Goal: Task Accomplishment & Management: Complete application form

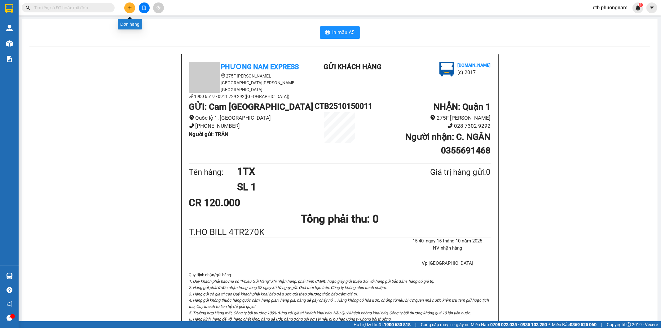
click at [128, 7] on icon "plus" at bounding box center [130, 8] width 4 height 4
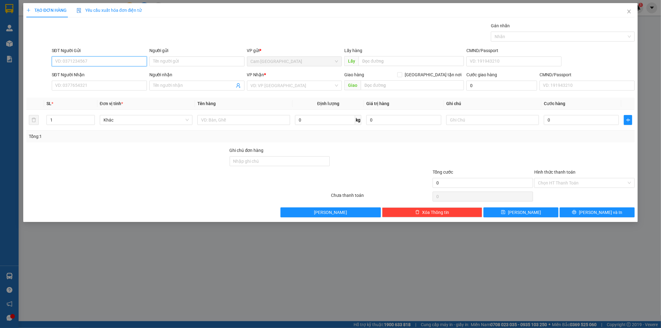
click at [120, 60] on input "SĐT Người Gửi" at bounding box center [99, 61] width 95 height 10
click at [188, 61] on input "Người gửi" at bounding box center [196, 61] width 95 height 10
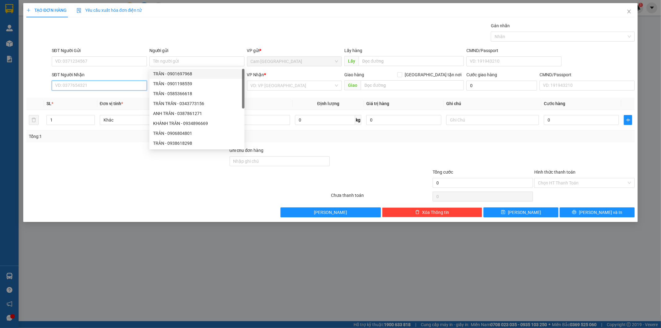
click at [103, 83] on input "SĐT Người Nhận" at bounding box center [99, 86] width 95 height 10
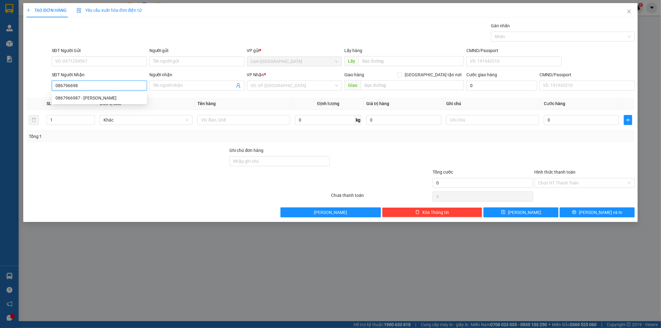
type input "0867966987"
click at [103, 96] on div "0867966987 - [PERSON_NAME]" at bounding box center [100, 98] width 88 height 7
type input "MINH THƯ"
type input "0867966987"
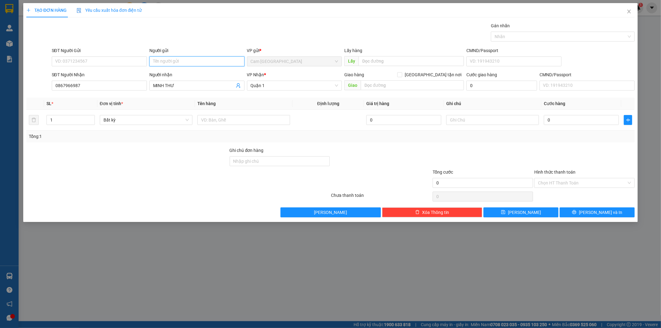
click at [177, 61] on input "Người gửi" at bounding box center [196, 61] width 95 height 10
type input "BÁC TỰ"
click at [236, 120] on input "text" at bounding box center [244, 120] width 93 height 10
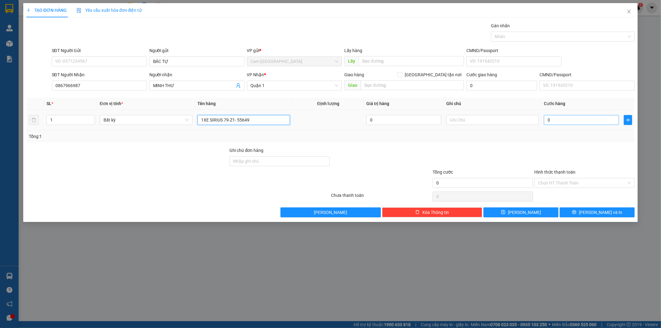
type input "1XE SIRIUS 79-Z1- 55649"
click at [559, 120] on input "0" at bounding box center [581, 120] width 75 height 10
click at [564, 182] on input "Hình thức thanh toán" at bounding box center [582, 182] width 89 height 9
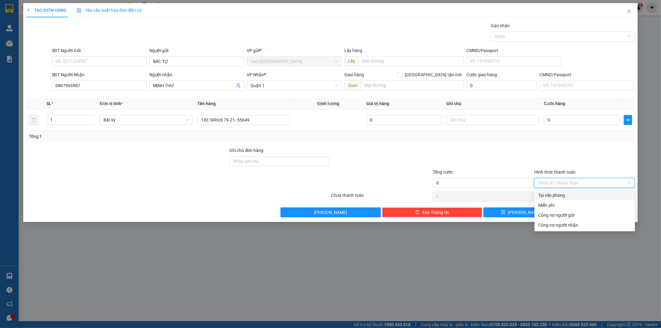
click at [562, 193] on div "Tại văn phòng" at bounding box center [585, 195] width 93 height 7
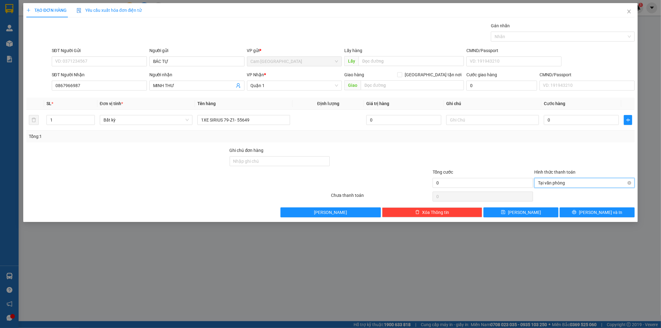
click at [565, 180] on span "Tại văn phòng" at bounding box center [584, 182] width 93 height 9
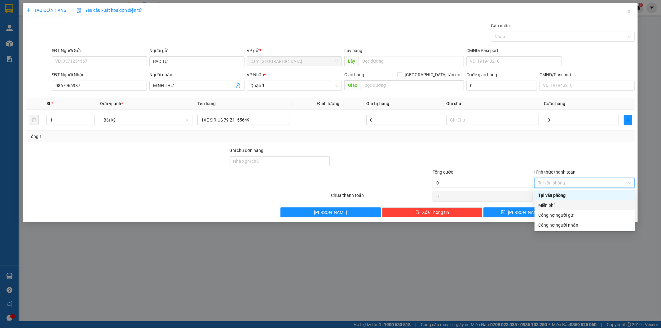
click at [569, 203] on div "Miễn phí" at bounding box center [585, 205] width 93 height 7
click at [552, 203] on div "Miễn phí" at bounding box center [585, 205] width 93 height 7
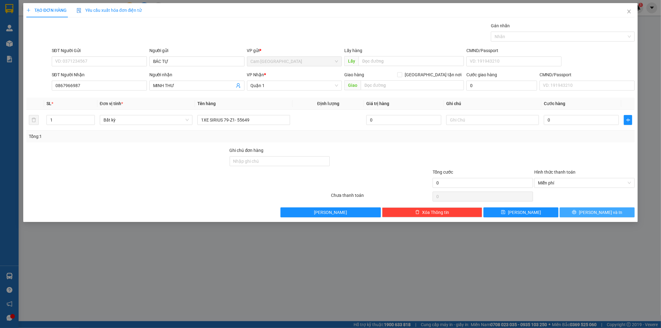
click at [592, 210] on span "[PERSON_NAME] và In" at bounding box center [600, 212] width 43 height 7
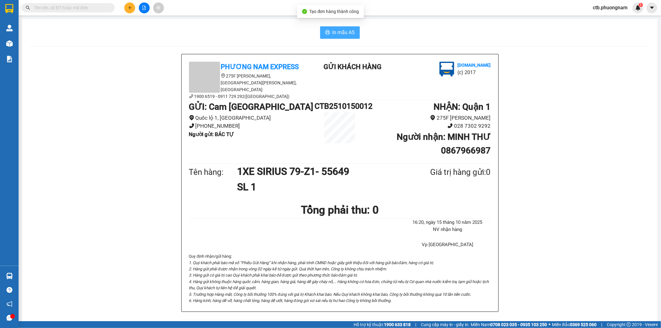
click at [332, 38] on button "In mẫu A5" at bounding box center [340, 32] width 40 height 12
click at [333, 34] on span "In mẫu A5" at bounding box center [344, 33] width 22 height 8
click at [129, 4] on button at bounding box center [129, 7] width 11 height 11
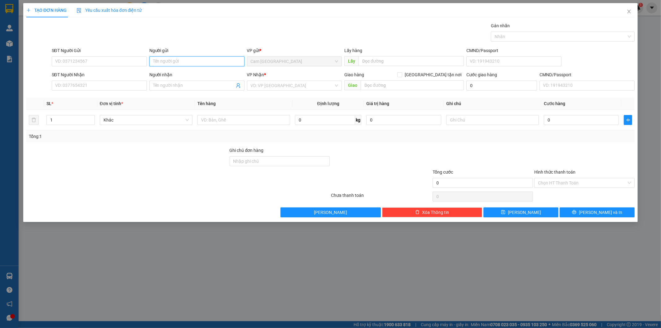
click at [162, 60] on input "Người gửi" at bounding box center [196, 61] width 95 height 10
type input "LÊ"
click at [91, 87] on input "SĐT Người Nhận" at bounding box center [99, 86] width 95 height 10
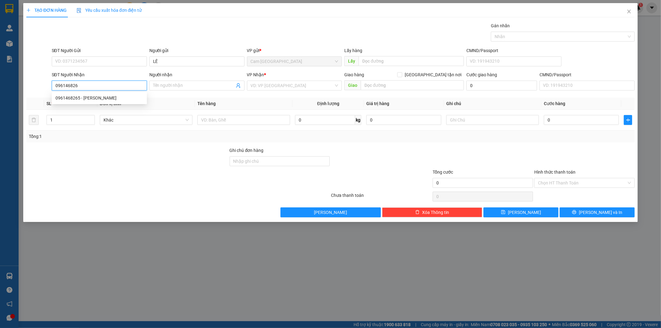
type input "0961468265"
click at [104, 98] on div "0961468265 - [PERSON_NAME]" at bounding box center [100, 98] width 88 height 7
type input "[PERSON_NAME]"
type input "70K GTN P.A.4.3 98 LÝ PHỤC MAN-[GEOGRAPHIC_DATA]-Q7"
type input "70.000"
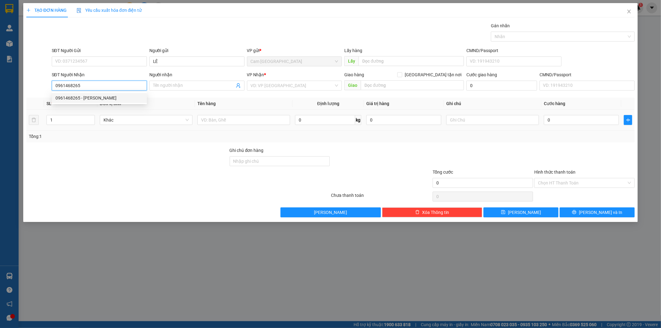
type input "70.000"
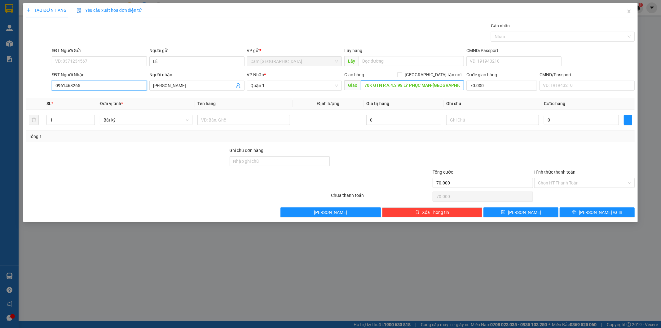
type input "0961468265"
type input "0"
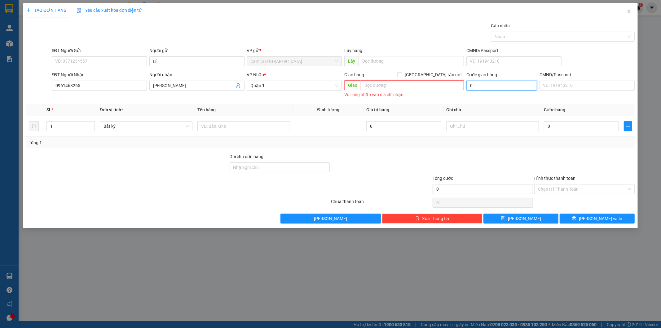
type input "0"
click at [424, 84] on input "text" at bounding box center [412, 85] width 103 height 10
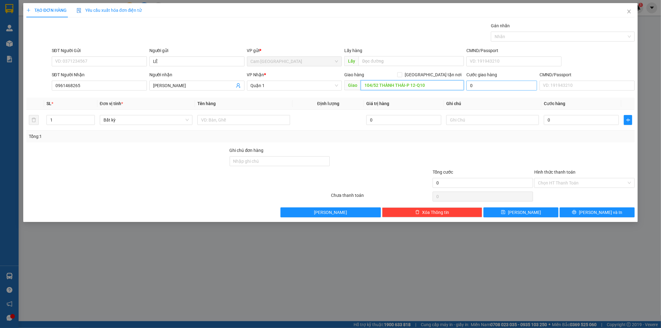
type input "104/52 THÀNH THÁI-P 12-Q10"
click at [500, 87] on input "0" at bounding box center [502, 86] width 71 height 10
click at [259, 119] on input "text" at bounding box center [244, 120] width 93 height 10
type input "1TX"
click at [575, 122] on input "0" at bounding box center [581, 120] width 75 height 10
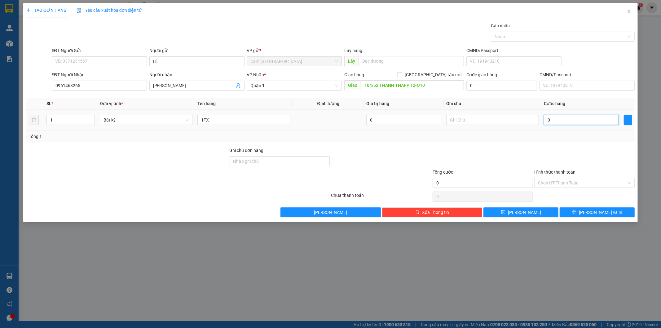
type input "4"
type input "40"
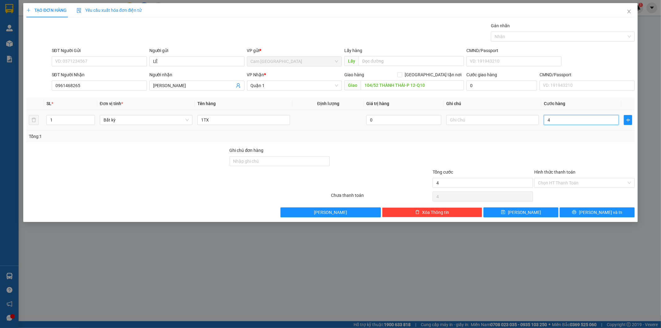
type input "40"
type input "400"
type input "4.000"
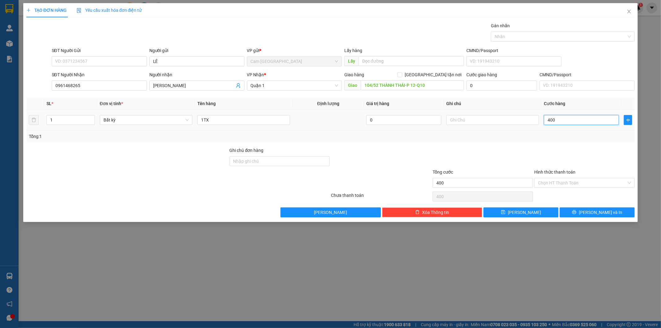
type input "4.000"
type input "40.000"
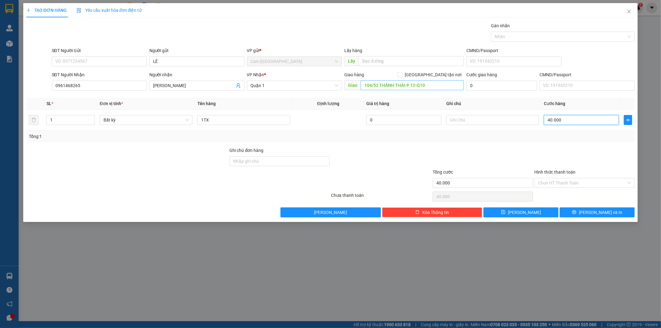
type input "40.000"
click at [363, 85] on input "104/52 THÀNH THÁI-P 12-Q10" at bounding box center [412, 85] width 103 height 10
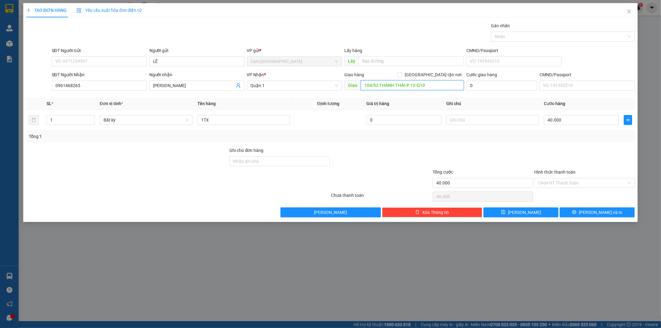
click at [363, 85] on input "104/52 THÀNH THÁI-P 12-Q10" at bounding box center [412, 85] width 103 height 10
click at [457, 82] on input "104/52 THÀNH THÁI-P 12-Q10" at bounding box center [412, 85] width 103 height 10
click at [365, 84] on input "104/52 THÀNH THÁI-P 12-Q10" at bounding box center [412, 85] width 103 height 10
type input "40KGTN- 104/52 THÀNH THÁI-P 12-Q10"
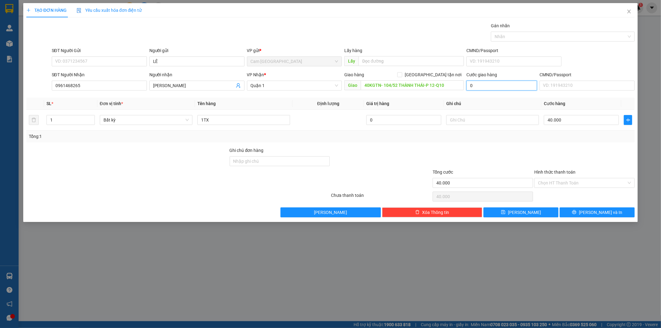
click at [470, 86] on input "0" at bounding box center [502, 86] width 71 height 10
type input "4"
type input "40.004"
type input "40"
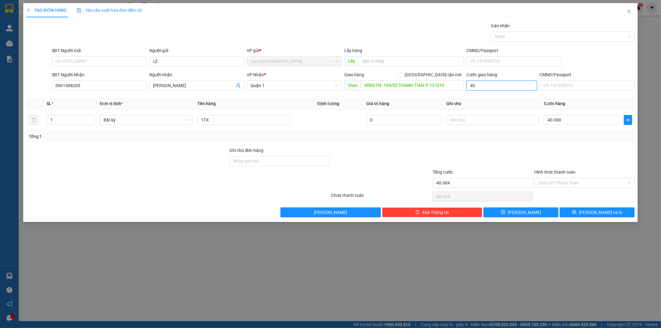
type input "40.040"
type input "400"
type input "40.400"
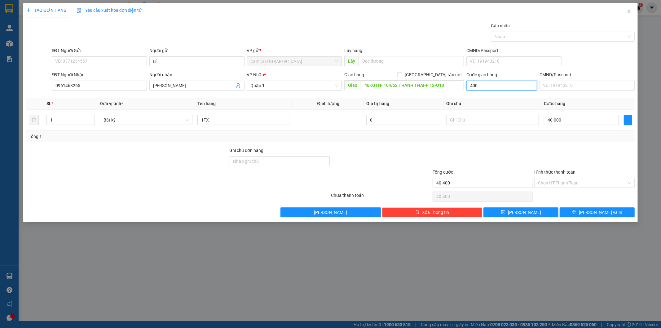
type input "4.000"
type input "44.000"
type input "40.000"
type input "80.000"
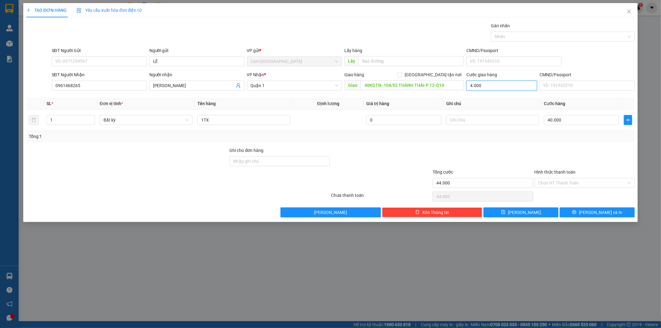
type input "80.000"
type input "40.000"
click at [574, 185] on input "Hình thức thanh toán" at bounding box center [582, 182] width 89 height 9
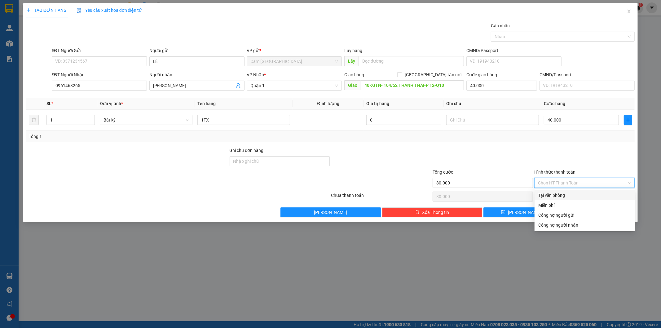
click at [572, 197] on div "Tại văn phòng" at bounding box center [585, 195] width 93 height 7
type input "0"
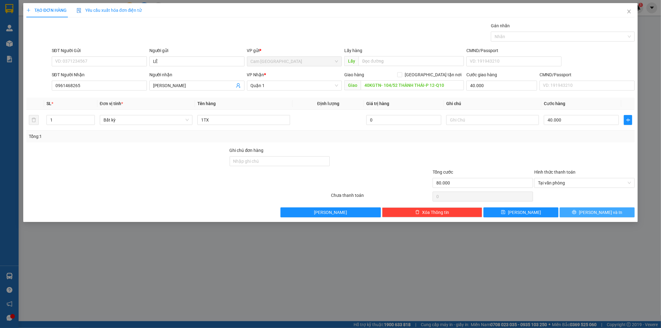
click at [590, 212] on button "[PERSON_NAME] và In" at bounding box center [597, 212] width 75 height 10
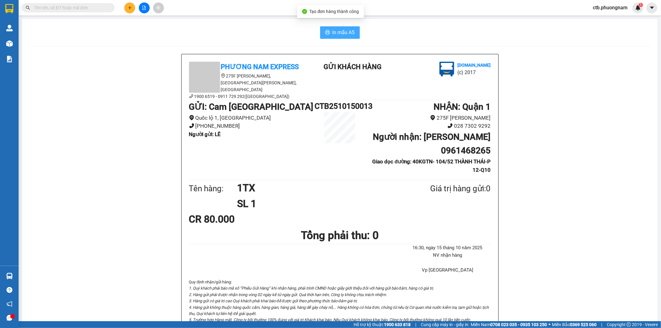
click at [343, 33] on span "In mẫu A5" at bounding box center [344, 33] width 22 height 8
